Goal: Information Seeking & Learning: Find contact information

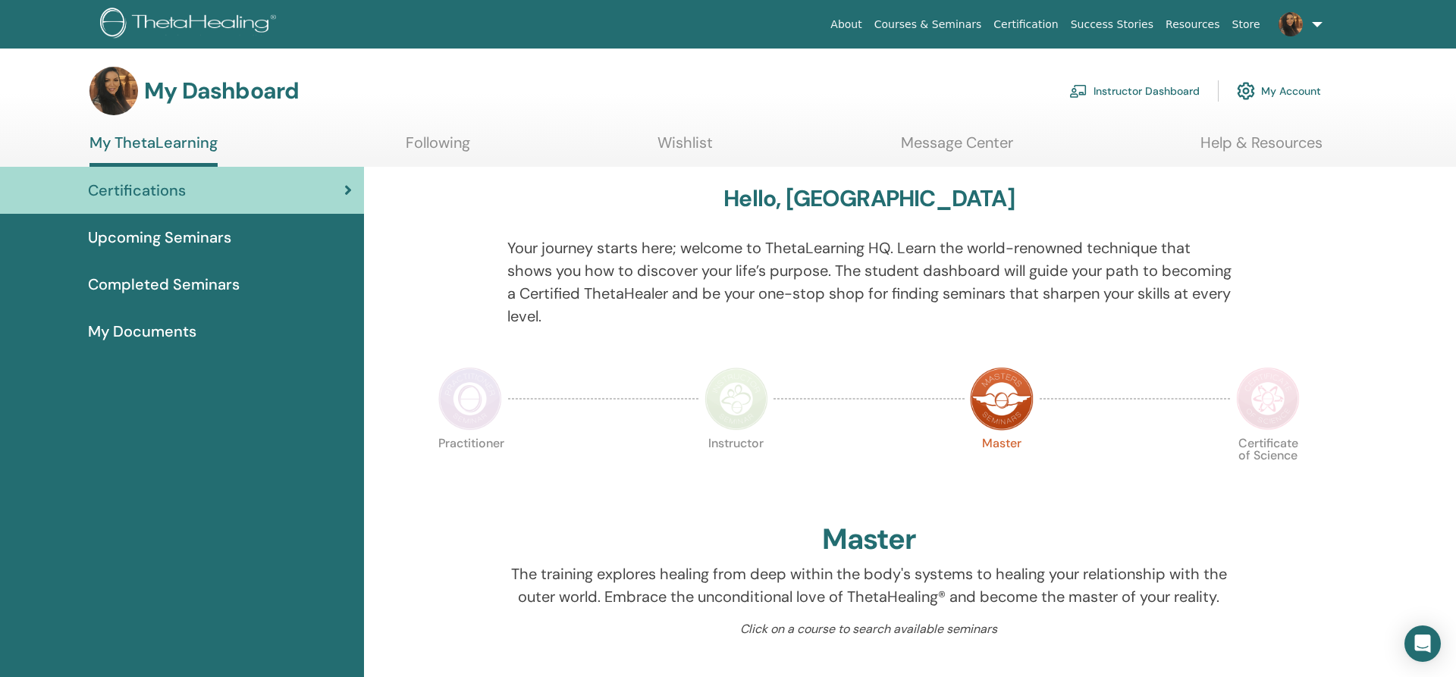
click at [1134, 86] on link "Instructor Dashboard" at bounding box center [1134, 90] width 130 height 33
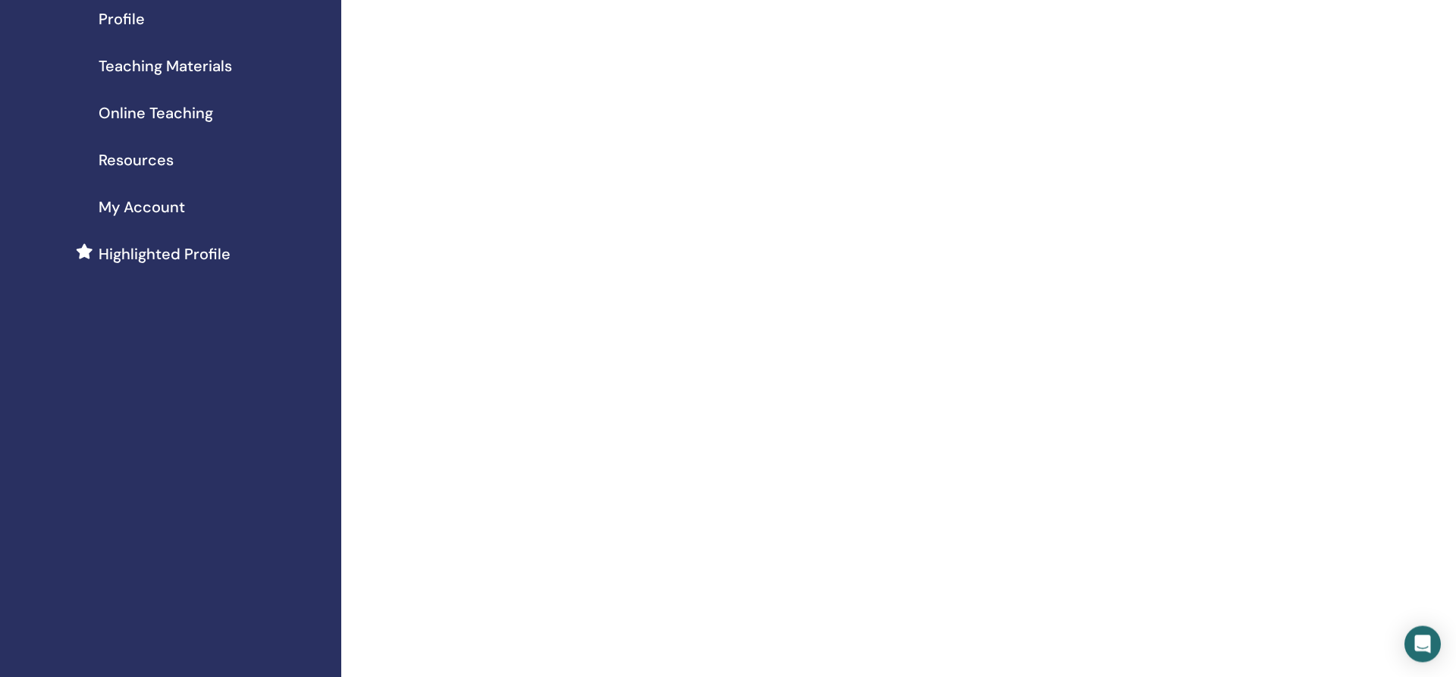
scroll to position [146, 0]
click at [128, 253] on span "My Account" at bounding box center [142, 254] width 86 height 23
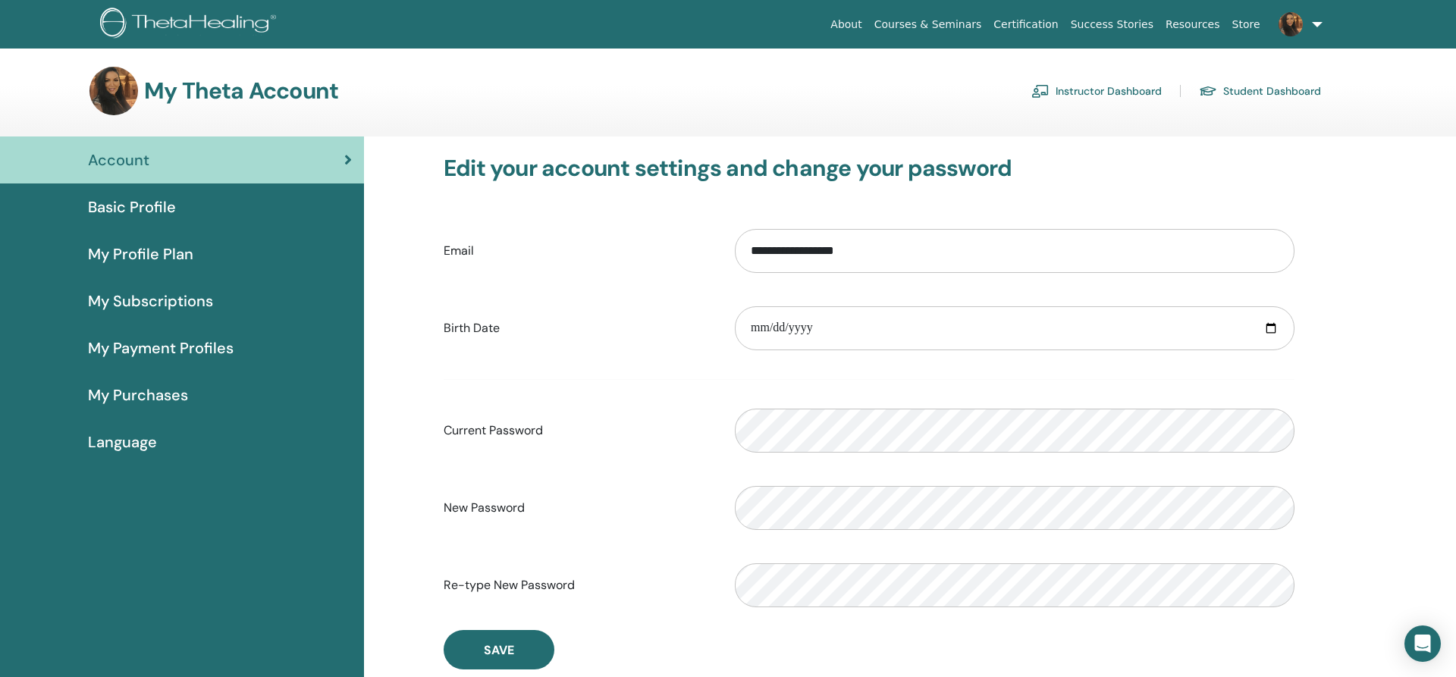
click at [104, 190] on link "Basic Profile" at bounding box center [182, 207] width 364 height 47
click at [104, 202] on span "Basic Profile" at bounding box center [132, 207] width 88 height 23
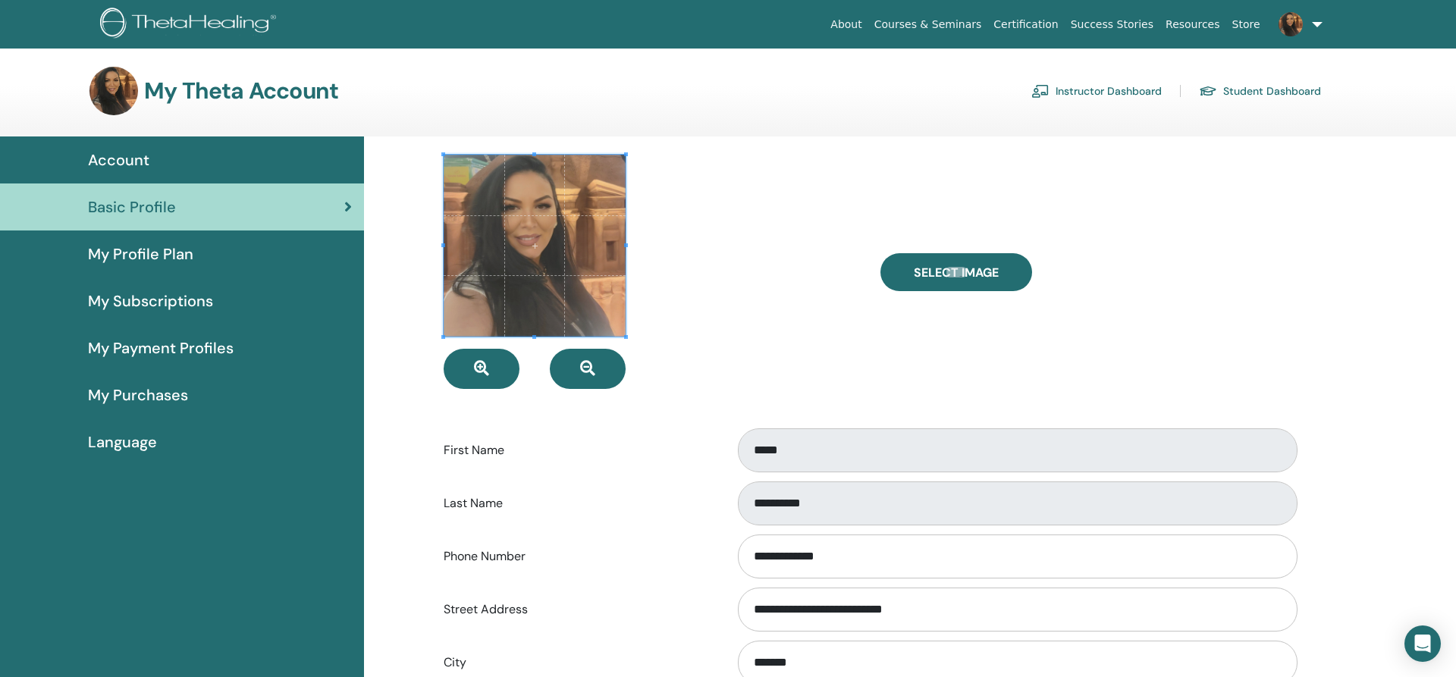
click at [1071, 96] on link "Instructor Dashboard" at bounding box center [1097, 91] width 130 height 24
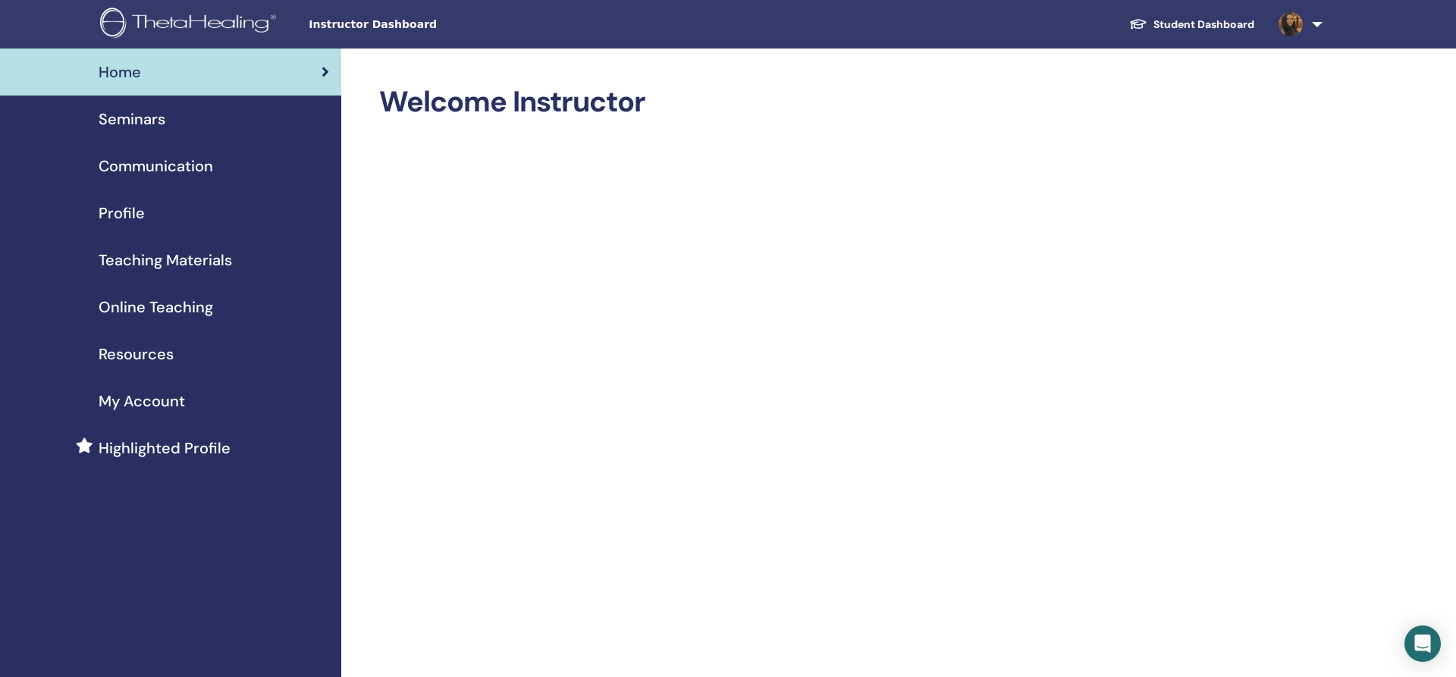
click at [116, 208] on span "Profile" at bounding box center [122, 213] width 46 height 23
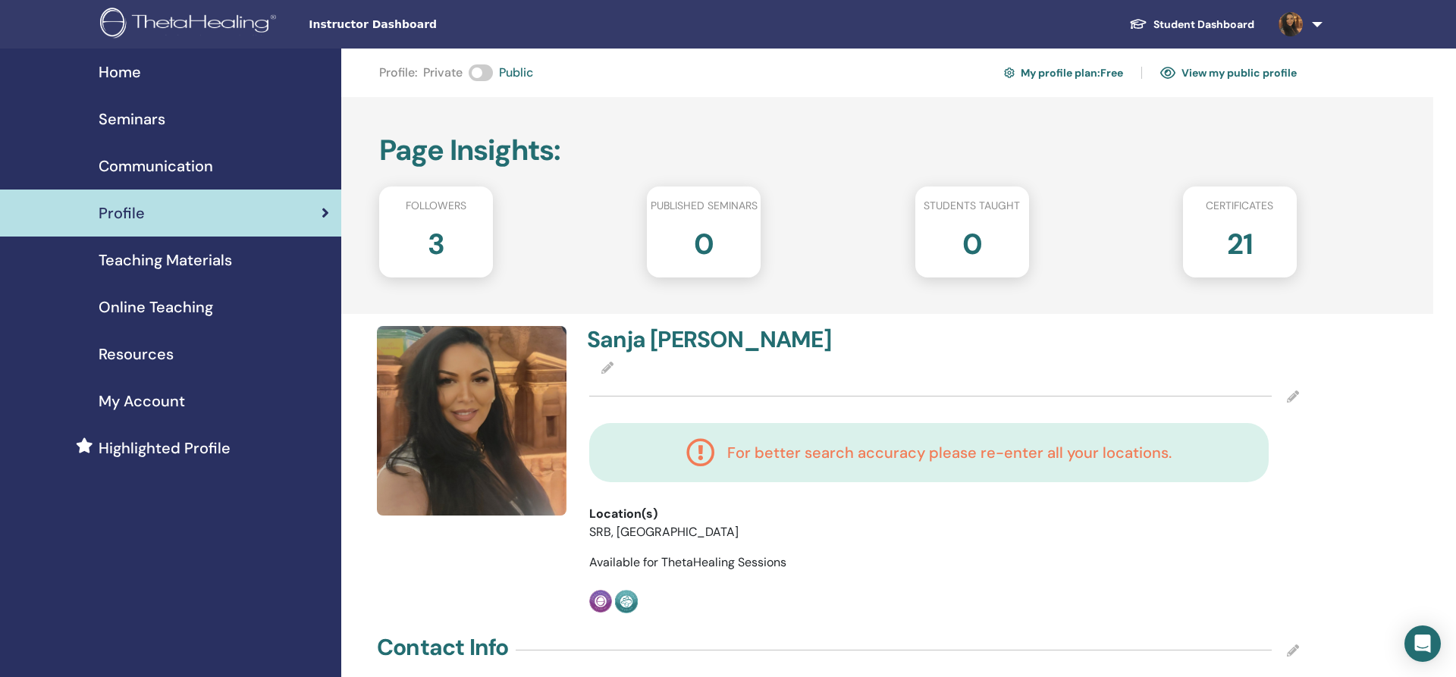
click at [183, 23] on img at bounding box center [190, 25] width 181 height 34
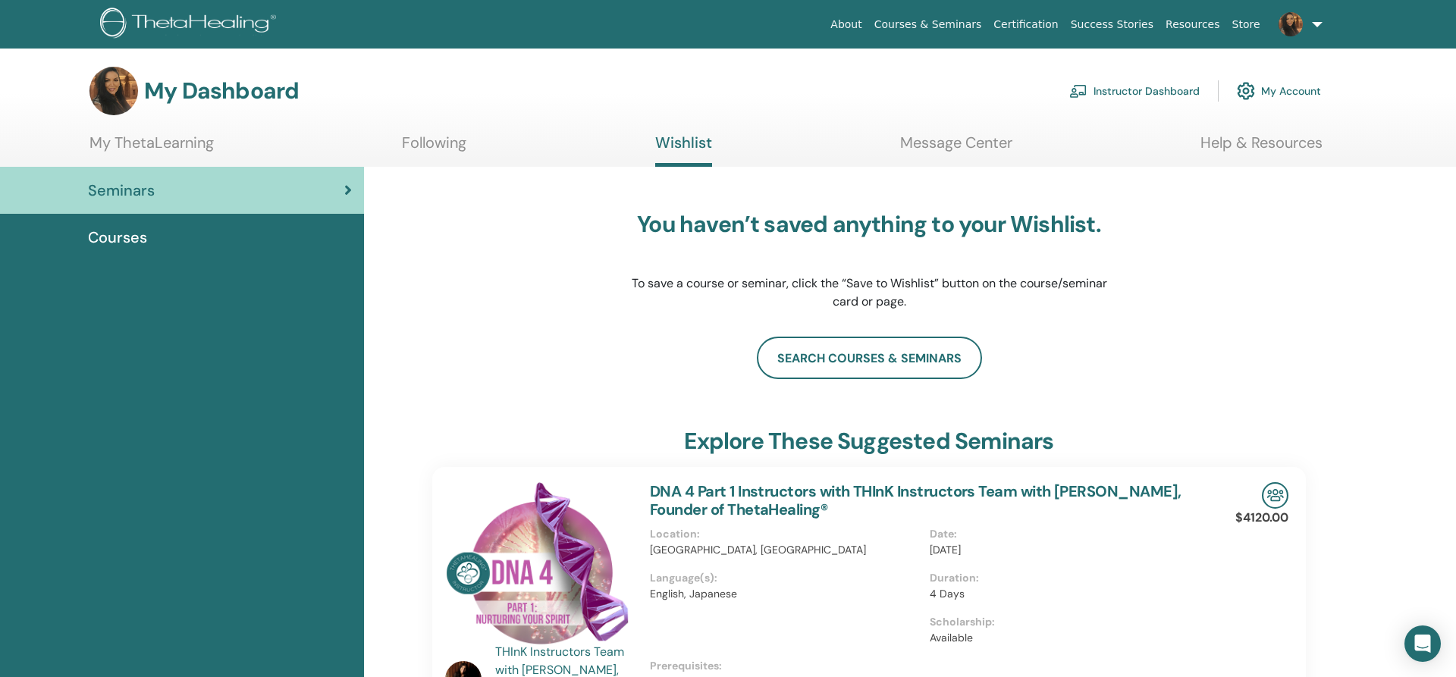
click at [436, 141] on link "Following" at bounding box center [434, 148] width 64 height 30
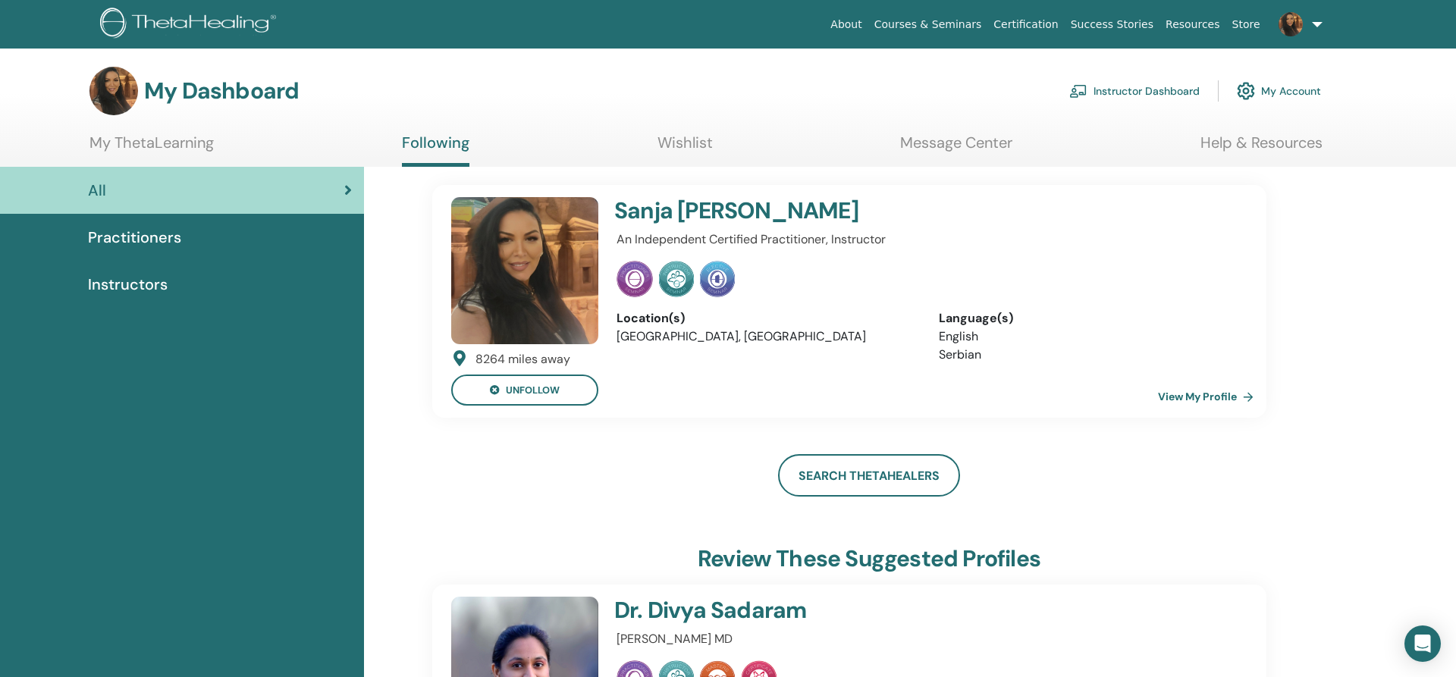
click at [169, 234] on span "Practitioners" at bounding box center [134, 237] width 93 height 23
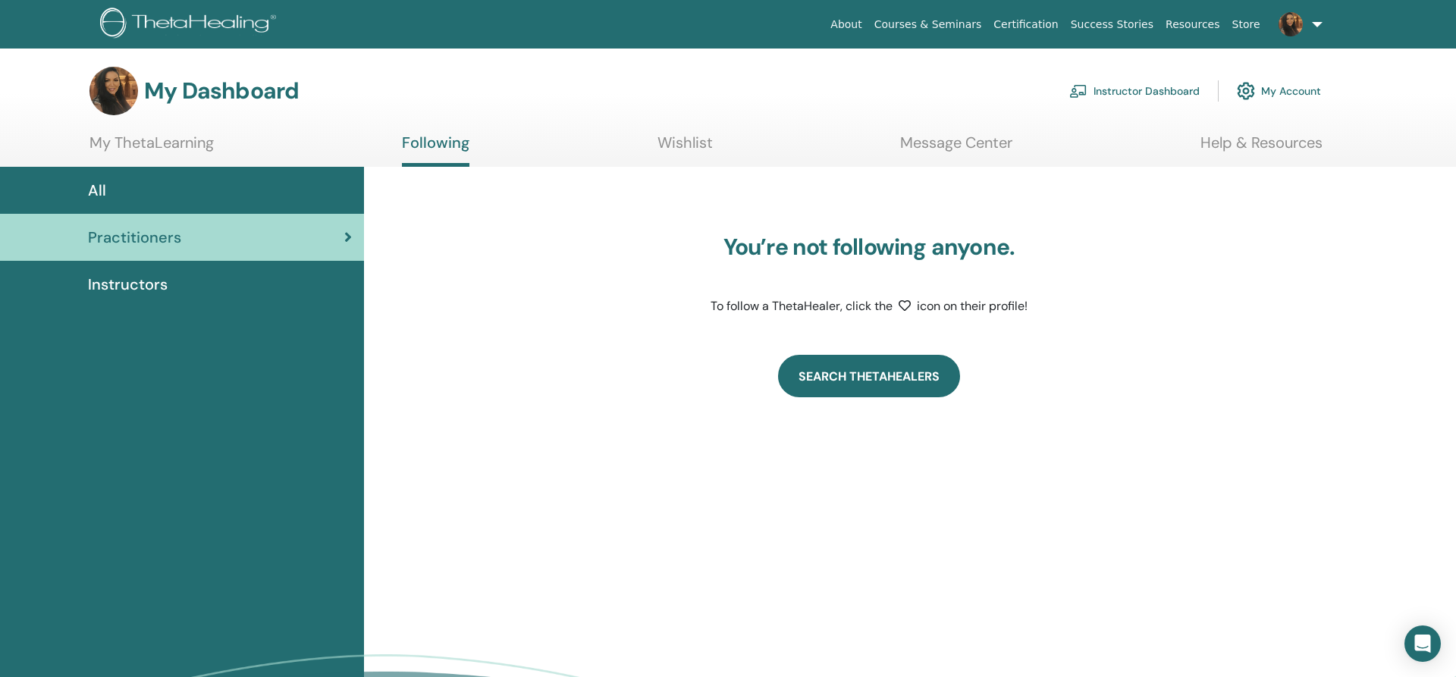
click at [897, 380] on link "Search ThetaHealers" at bounding box center [869, 376] width 182 height 42
click at [919, 372] on link "Search ThetaHealers" at bounding box center [869, 376] width 182 height 42
